Goal: Learn about a topic

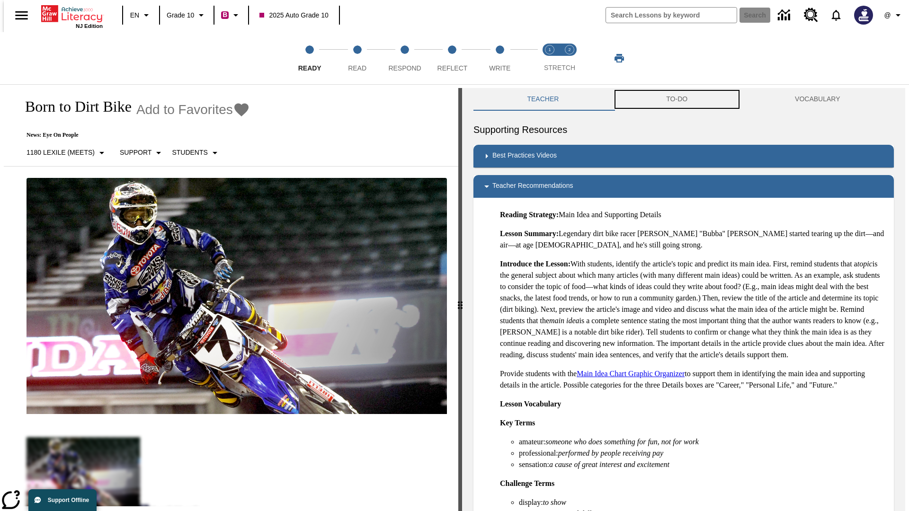
click at [677, 99] on button "TO-DO" at bounding box center [676, 99] width 129 height 23
